Goal: Transaction & Acquisition: Book appointment/travel/reservation

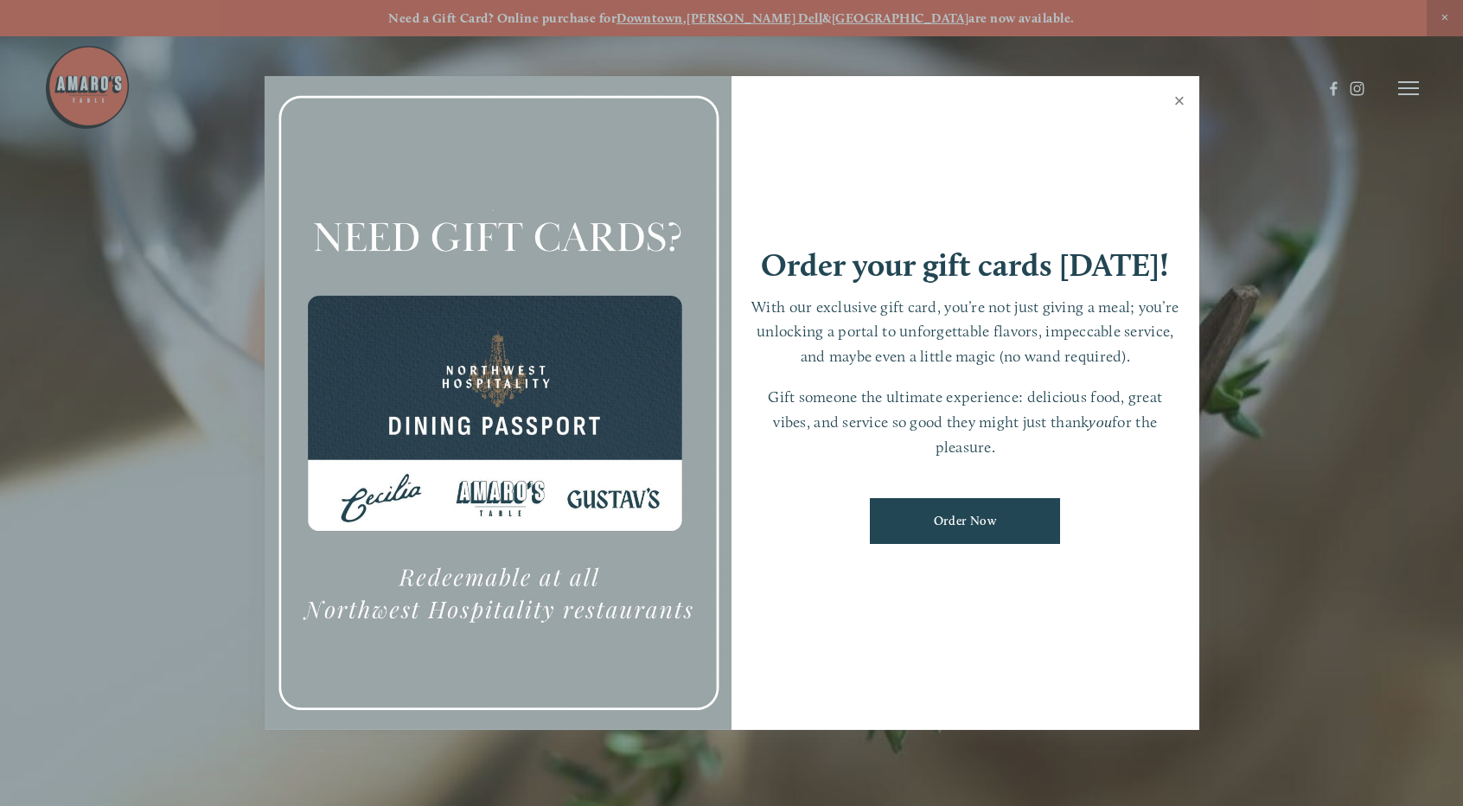
click at [1175, 91] on link "Close" at bounding box center [1180, 103] width 34 height 48
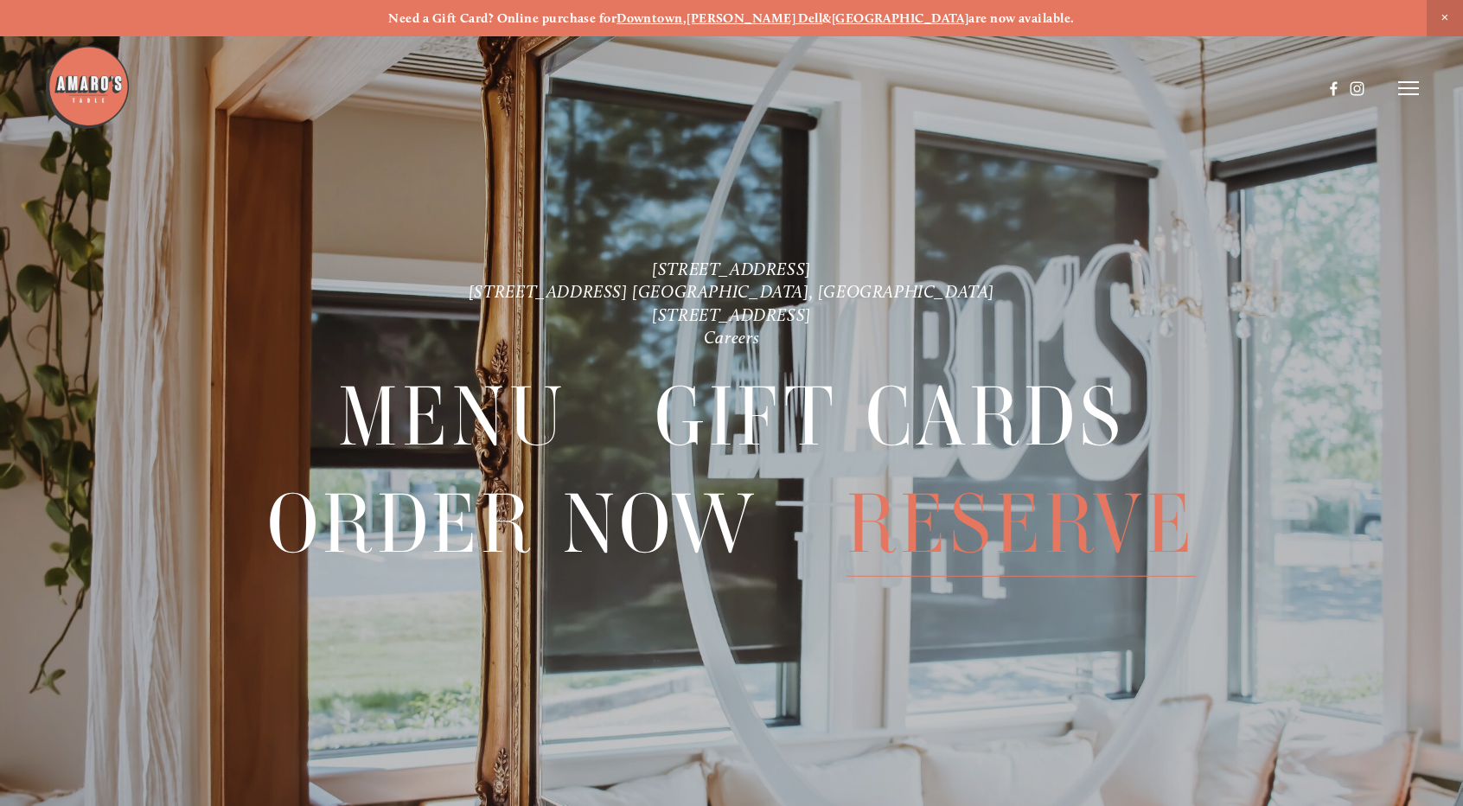
click at [1096, 520] on span "Reserve" at bounding box center [1020, 523] width 349 height 105
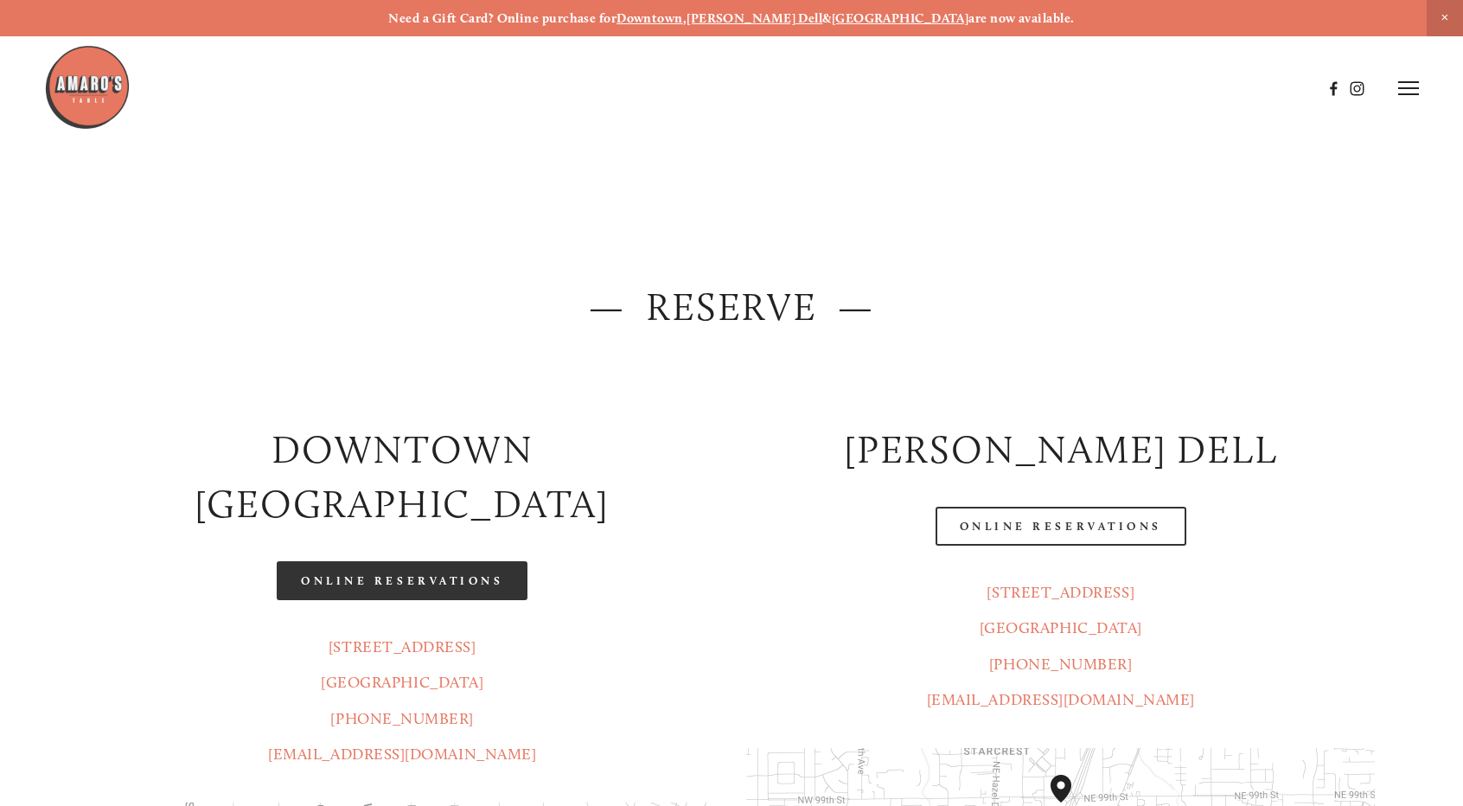
click at [491, 561] on link "Online Reservations" at bounding box center [402, 580] width 251 height 39
